Goal: Submit feedback/report problem

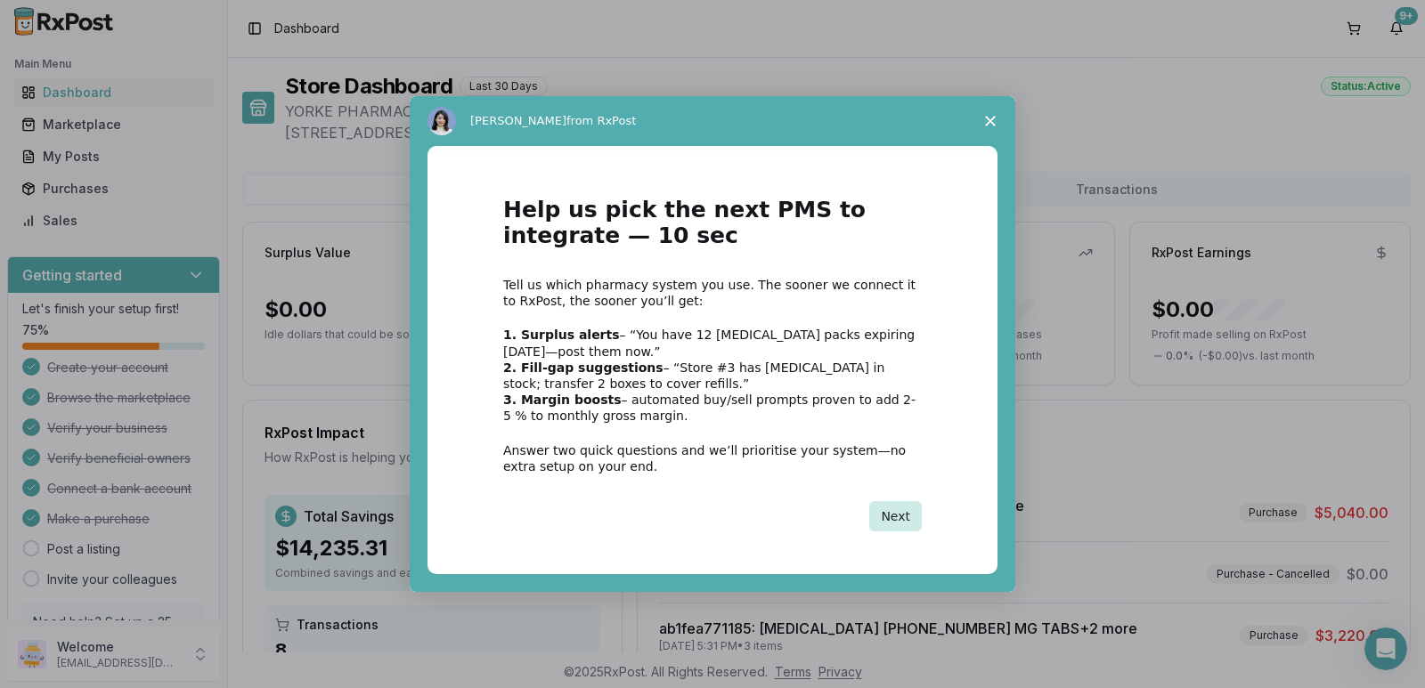
click at [899, 513] on button "Next" at bounding box center [895, 516] width 53 height 30
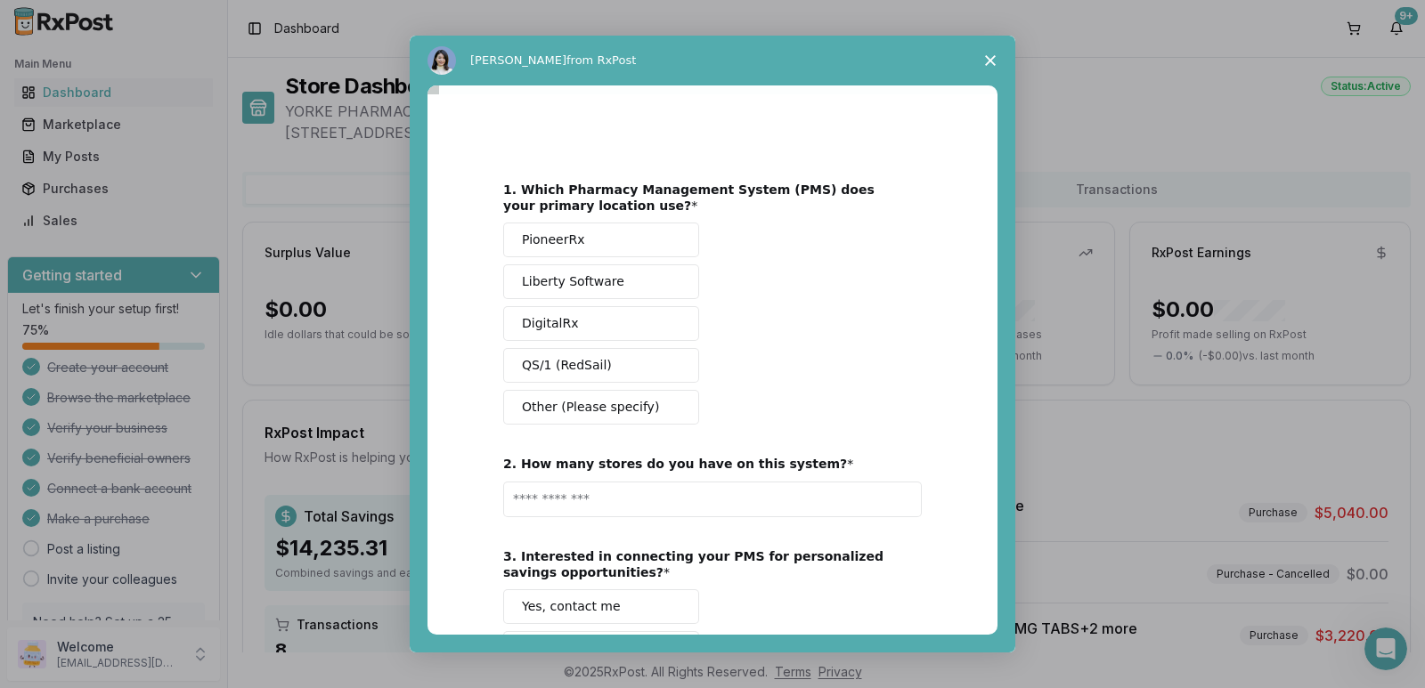
click at [568, 415] on span "Other (Please specify)" at bounding box center [590, 407] width 137 height 19
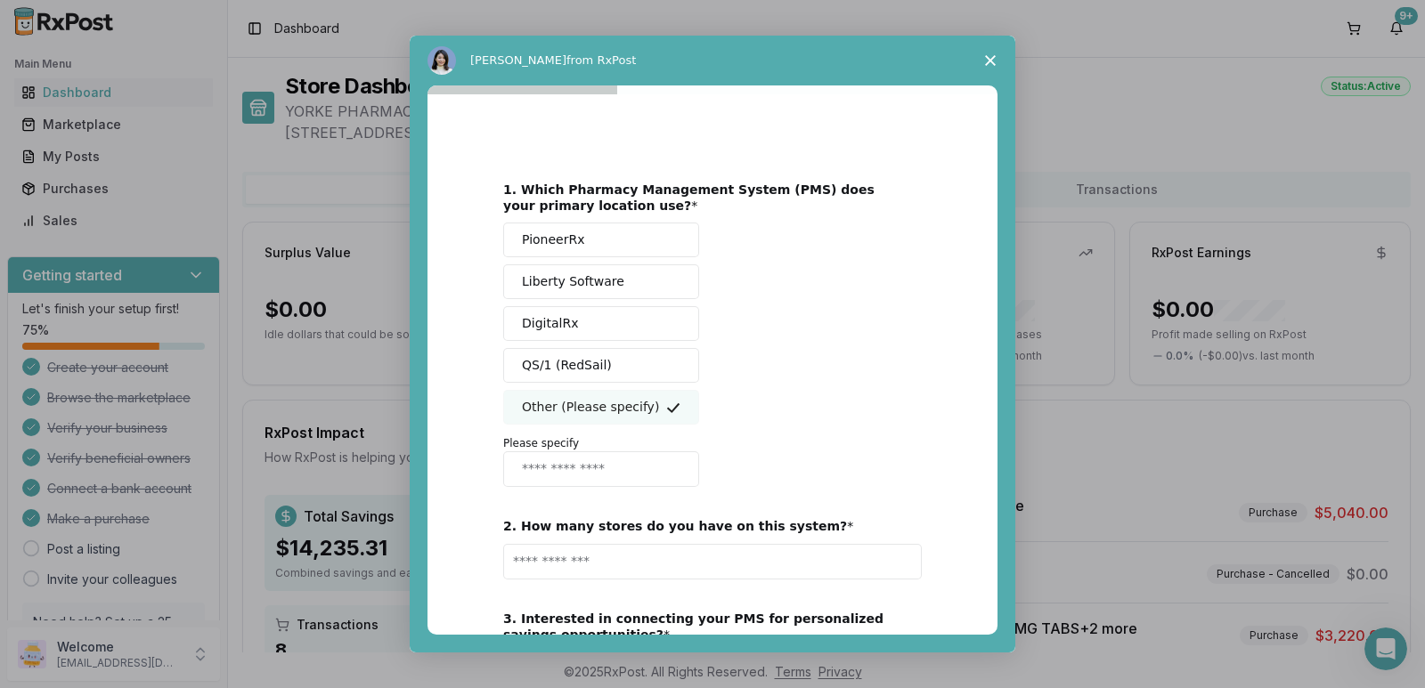
click at [561, 477] on input "Enter response" at bounding box center [601, 469] width 196 height 36
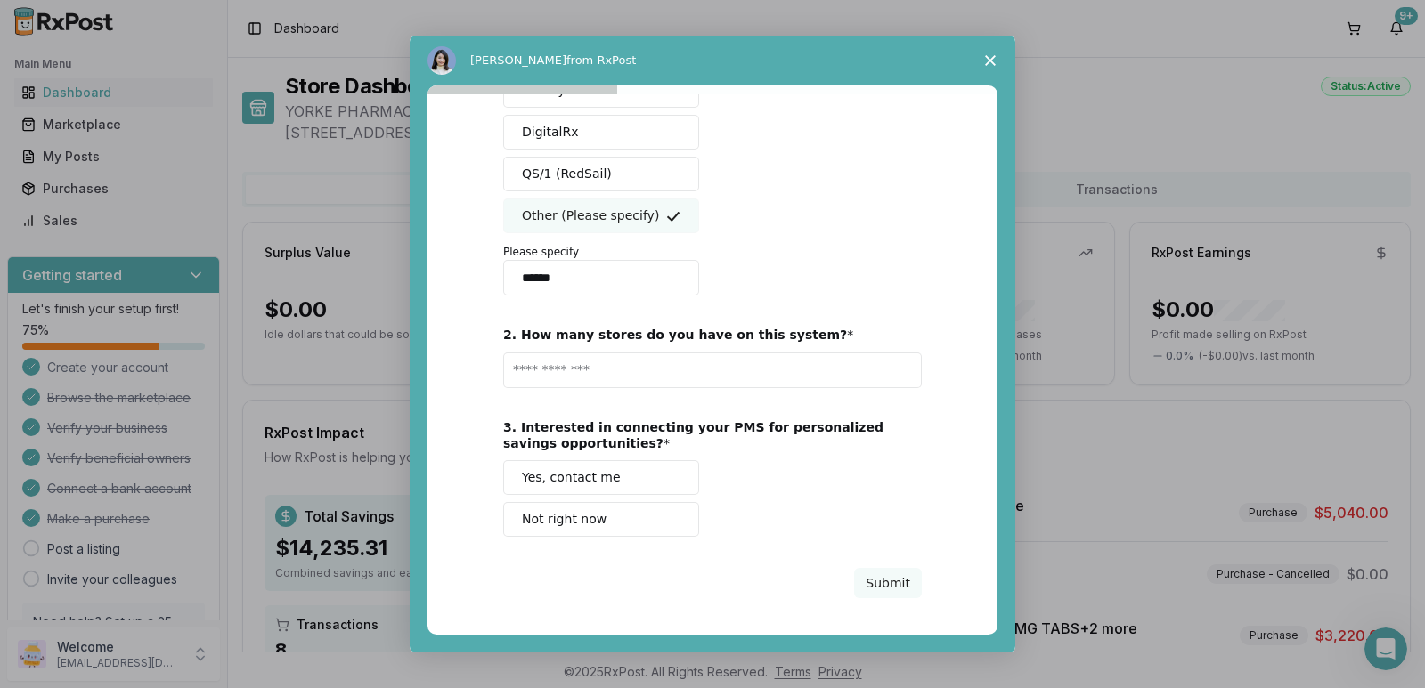
scroll to position [198, 0]
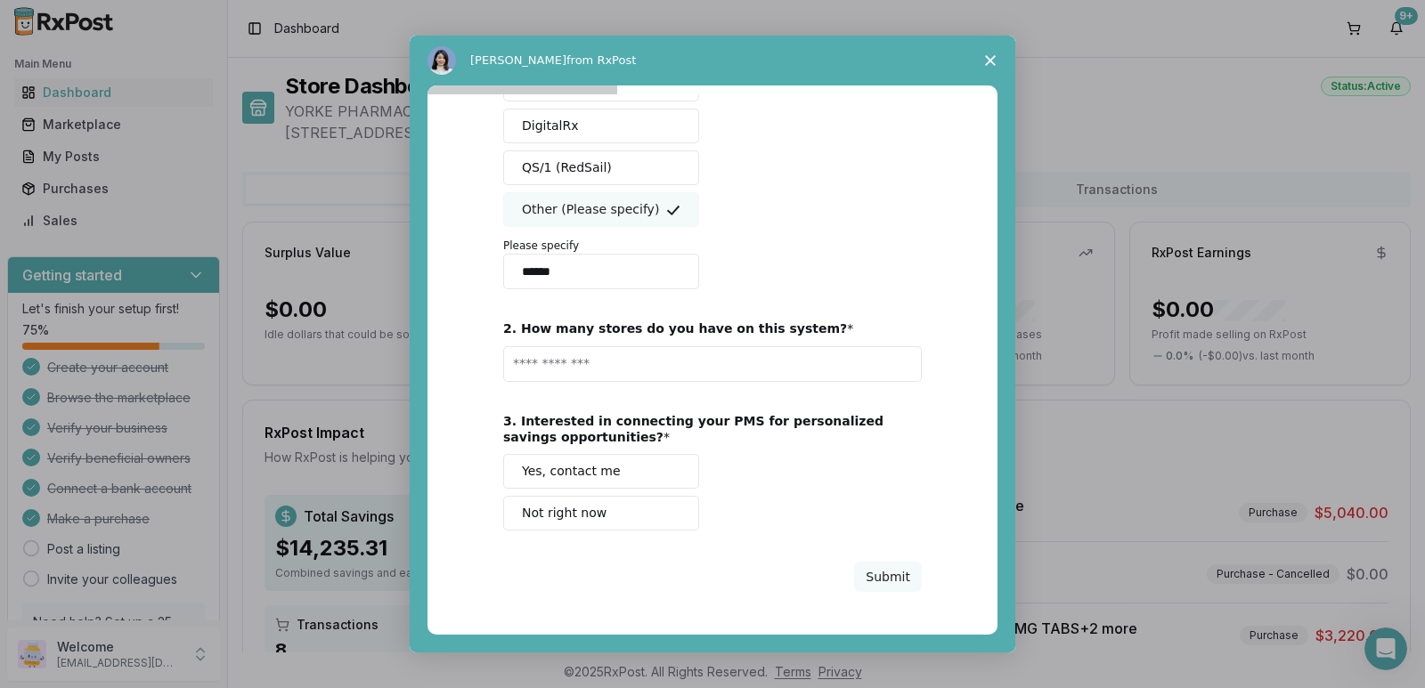
type input "******"
click at [619, 362] on input "Enter text..." at bounding box center [712, 364] width 418 height 36
type input "*"
click at [565, 467] on span "Yes, contact me" at bounding box center [571, 471] width 99 height 19
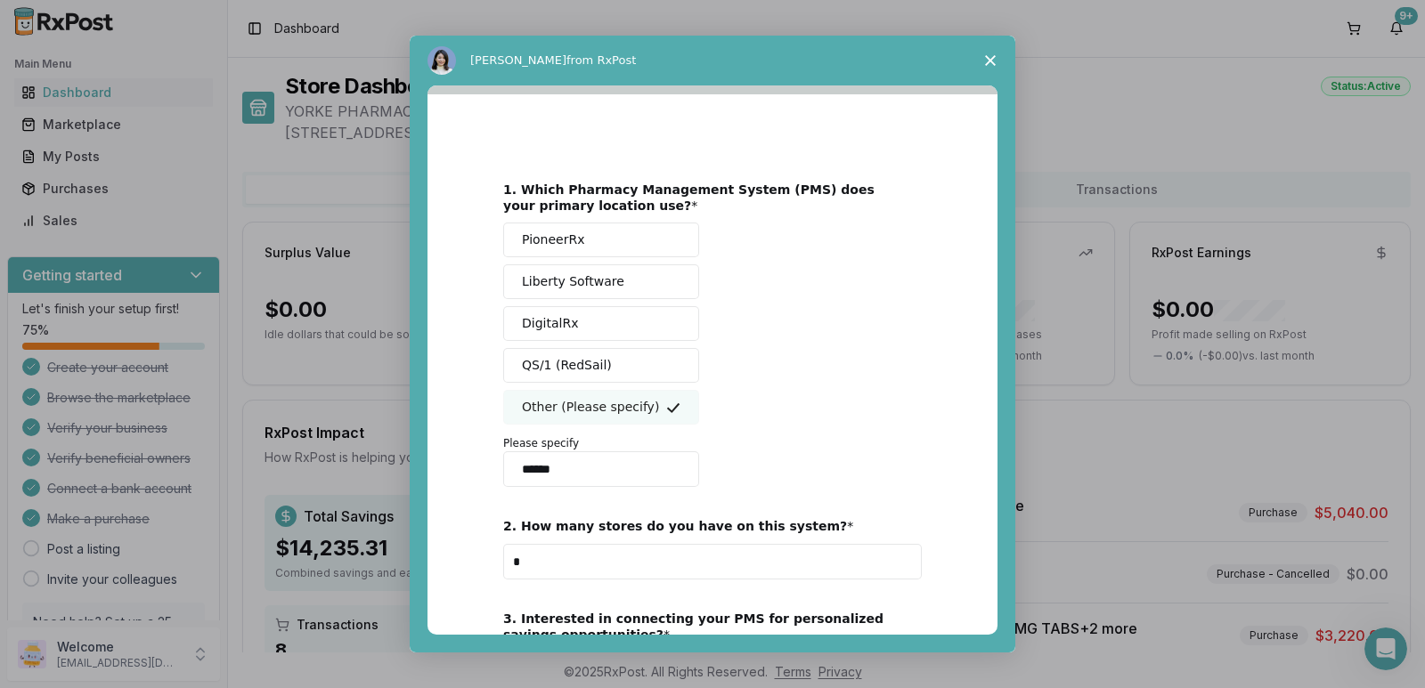
scroll to position [178, 0]
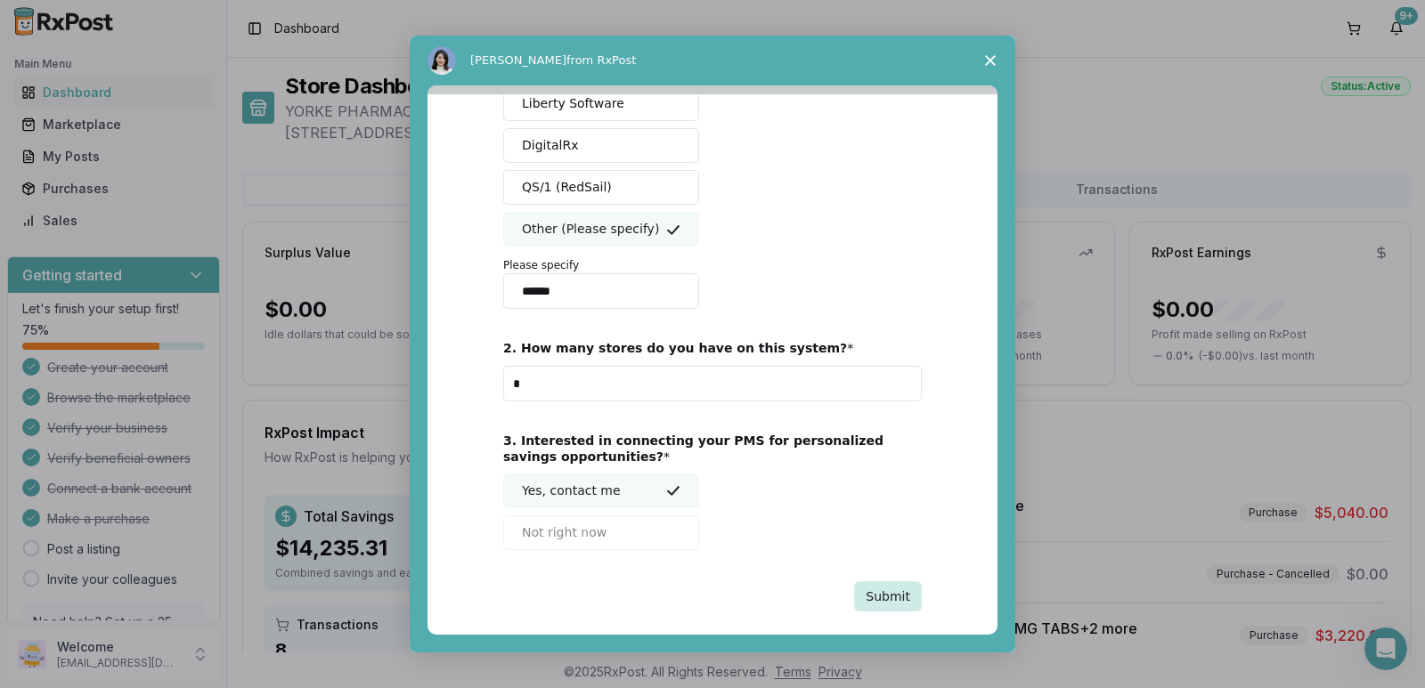
click at [883, 593] on button "Submit" at bounding box center [888, 596] width 68 height 30
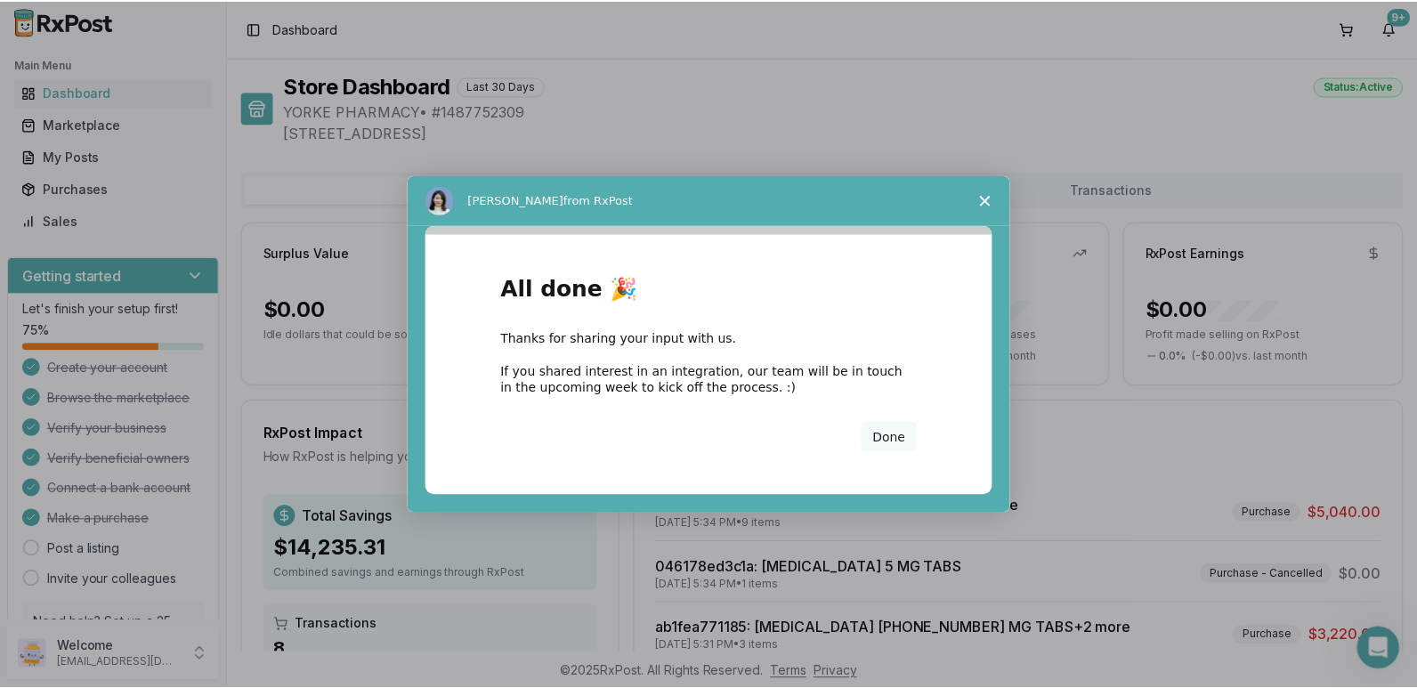
scroll to position [0, 0]
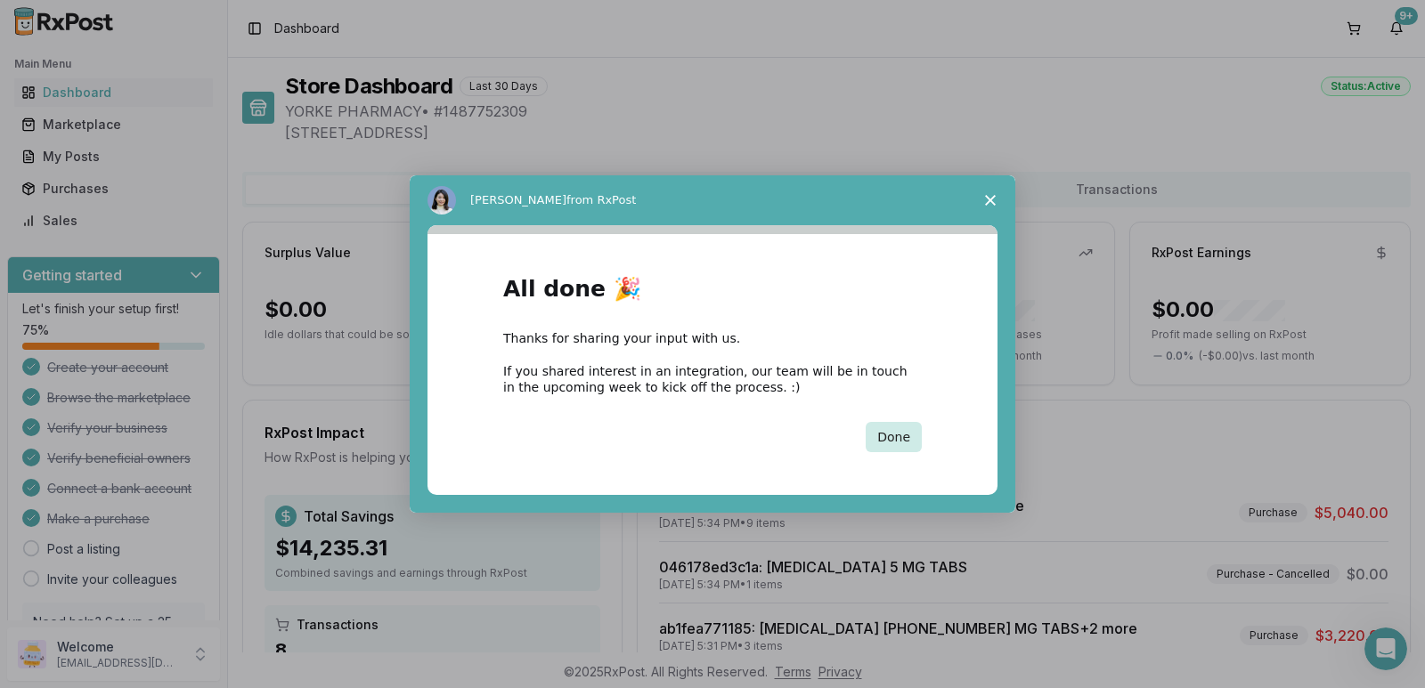
click at [896, 440] on button "Done" at bounding box center [893, 437] width 56 height 30
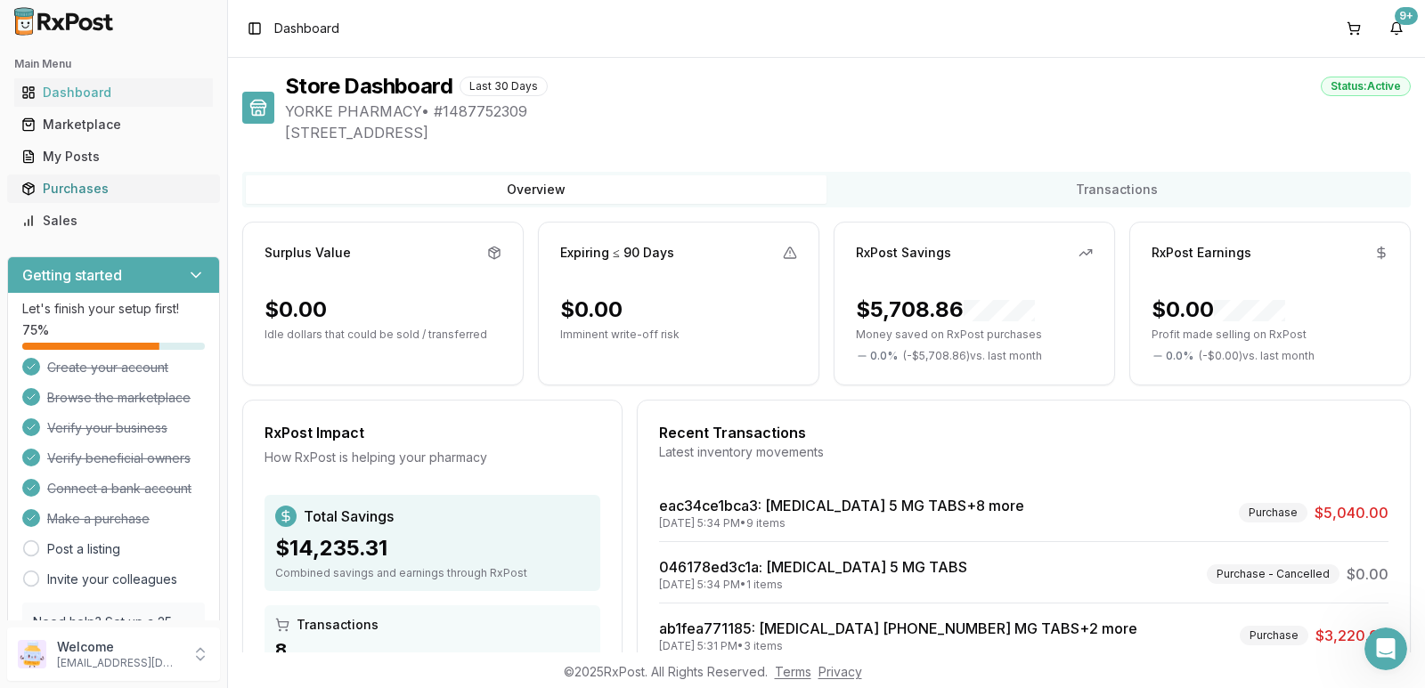
click at [84, 185] on div "Purchases" at bounding box center [113, 189] width 184 height 18
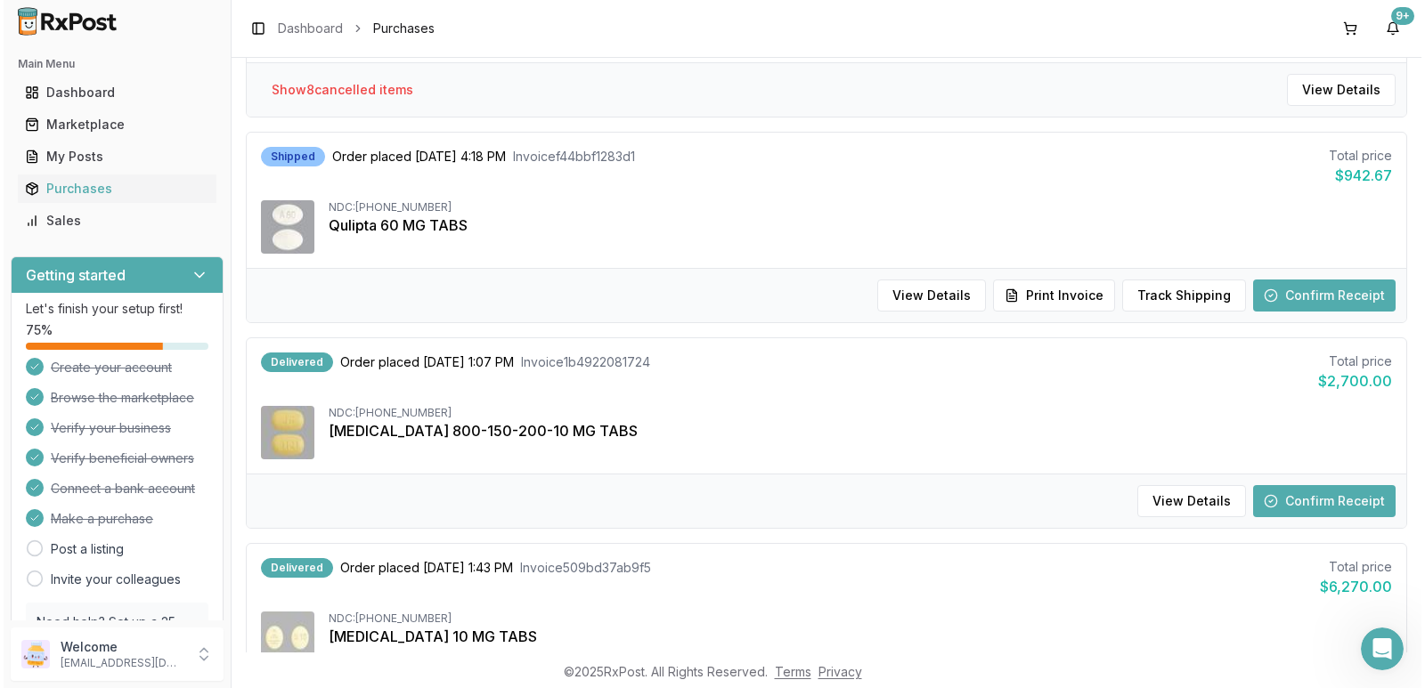
scroll to position [979, 0]
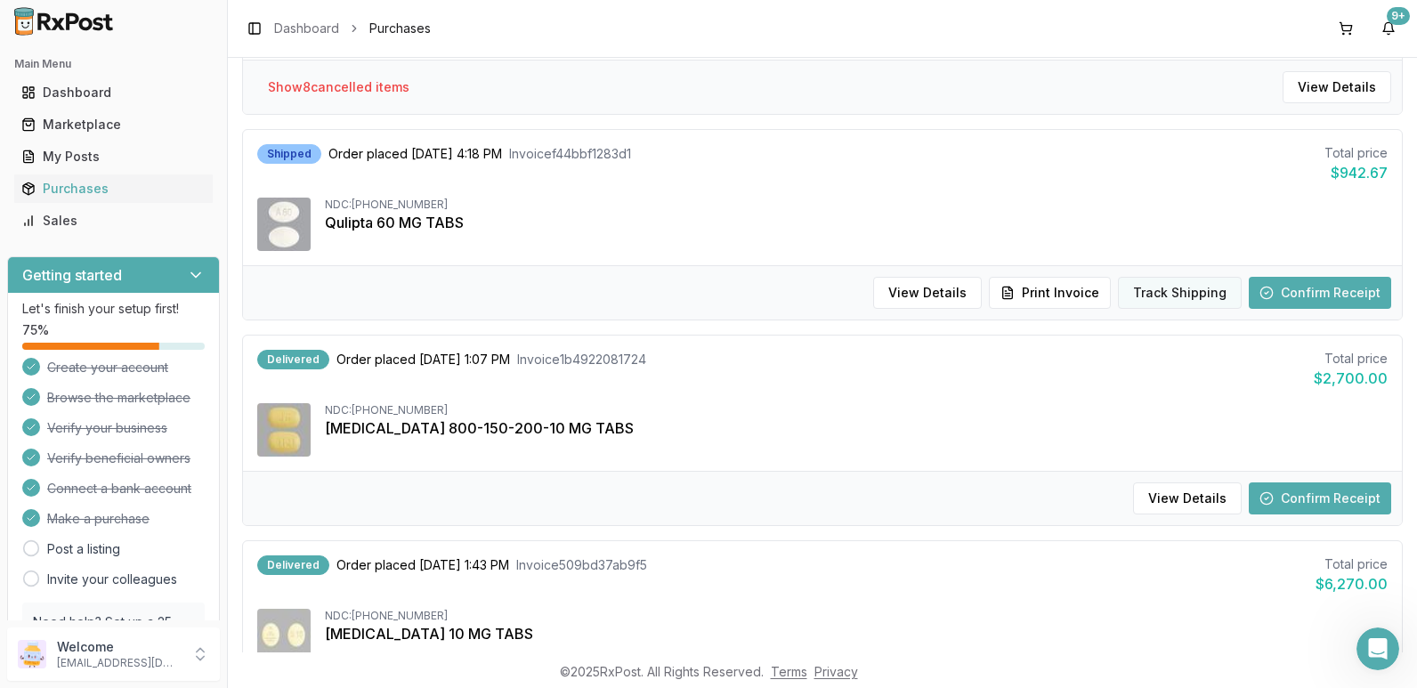
click at [1190, 295] on button "Track Shipping" at bounding box center [1180, 293] width 124 height 32
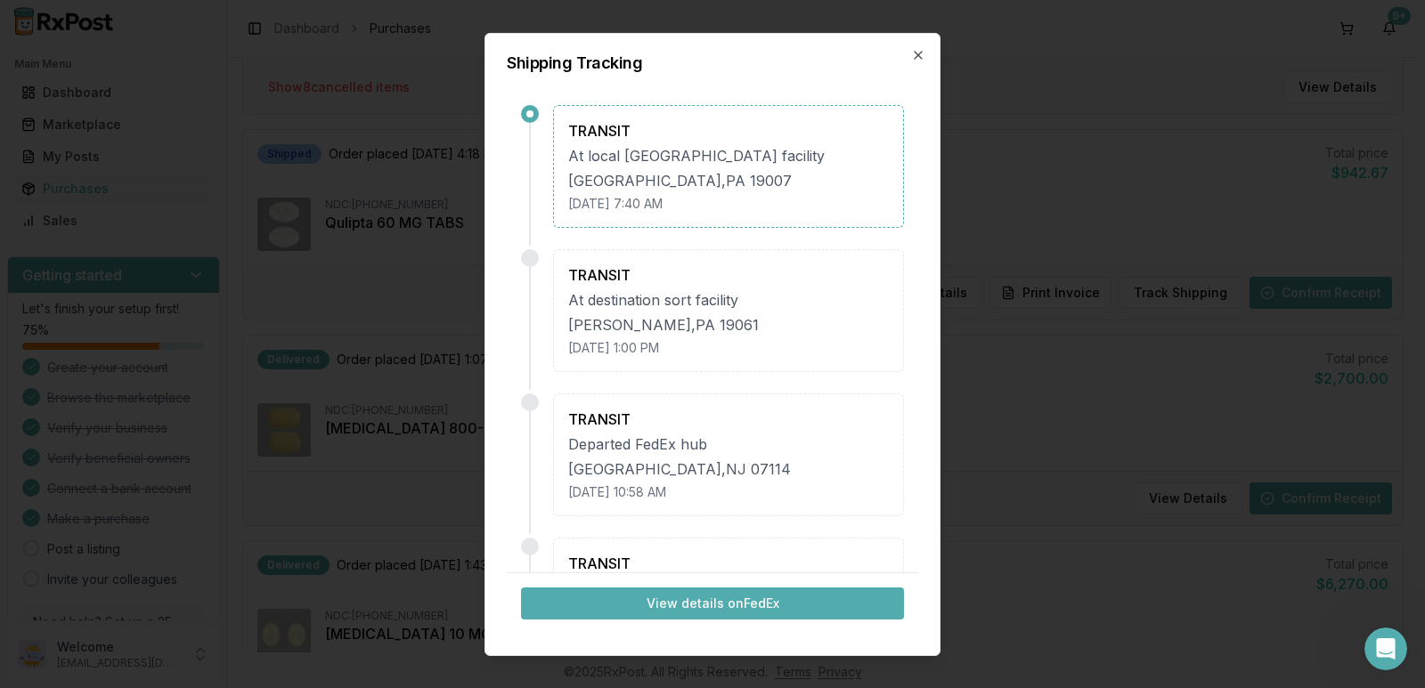
click at [703, 605] on button "View details on FedEx" at bounding box center [712, 604] width 383 height 32
